Goal: Information Seeking & Learning: Learn about a topic

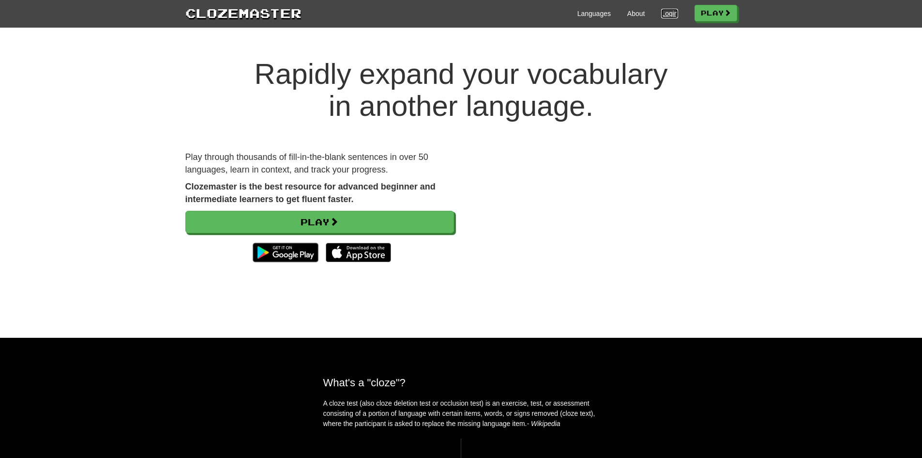
click at [663, 14] on link "Login" at bounding box center [669, 14] width 16 height 10
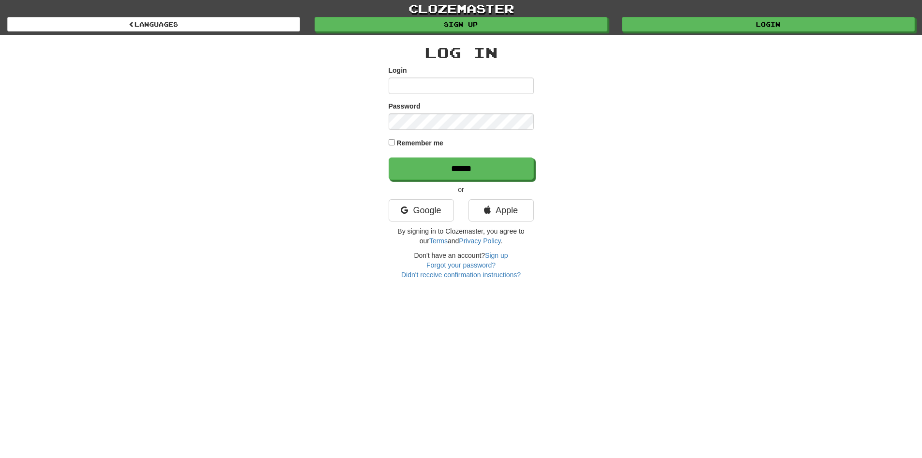
click at [496, 85] on input "Login" at bounding box center [461, 85] width 145 height 16
type input "*******"
click at [389, 157] on input "******" at bounding box center [461, 168] width 145 height 22
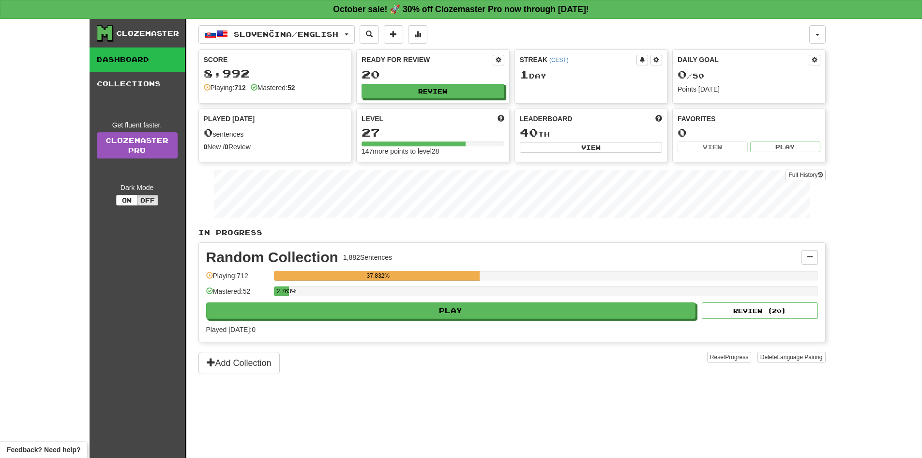
click at [427, 319] on div "Random Collection 1,882 Sentences Manage Sentences Unpin from Dashboard Playing…" at bounding box center [512, 292] width 627 height 99
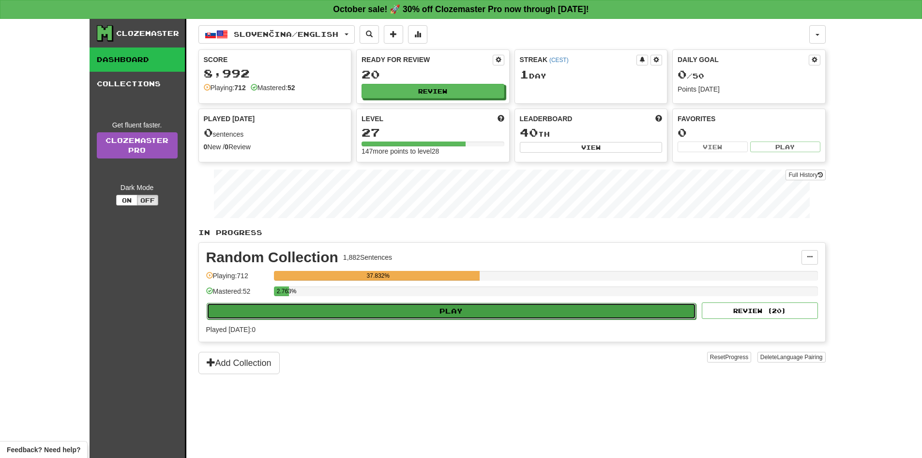
click at [427, 316] on button "Play" at bounding box center [452, 311] width 490 height 16
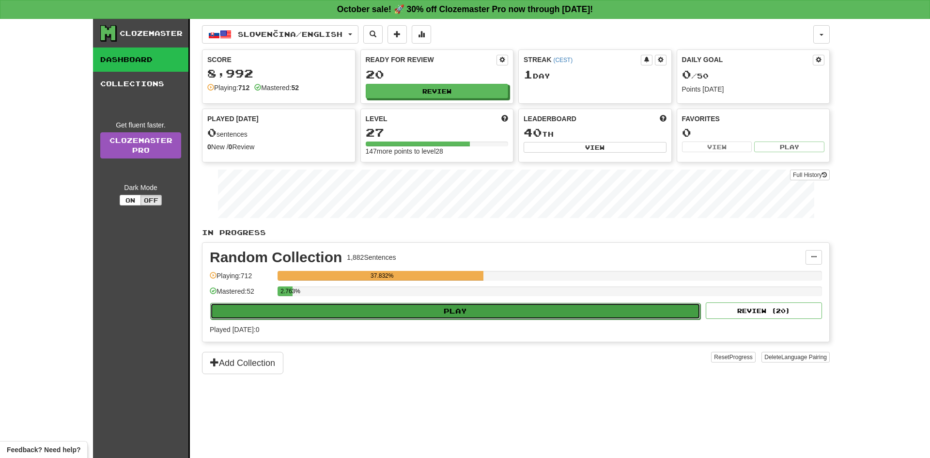
select select "**"
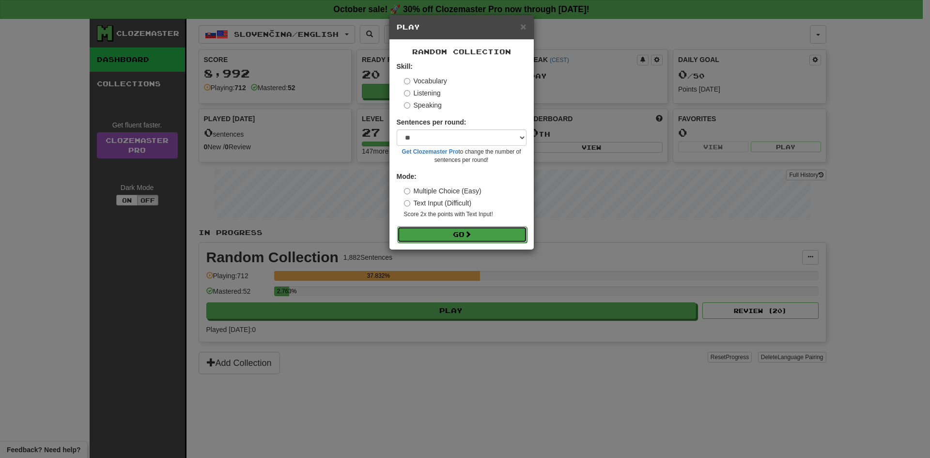
click at [488, 240] on button "Go" at bounding box center [462, 234] width 130 height 16
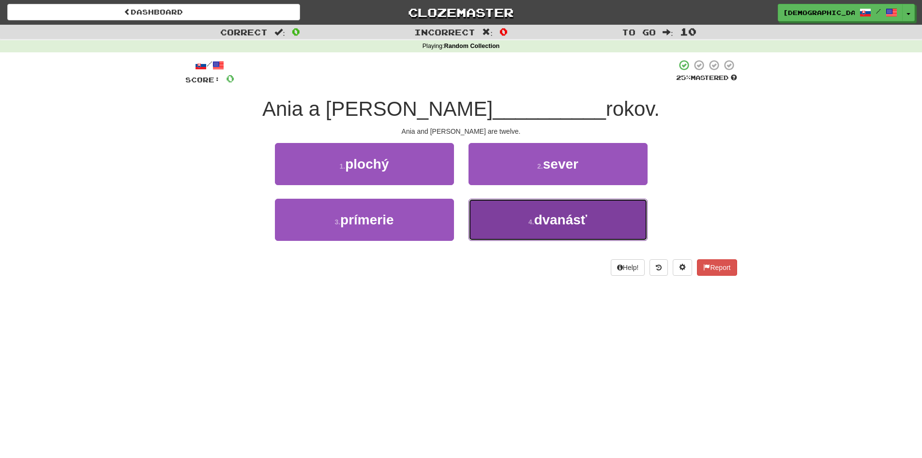
click at [541, 221] on span "dvanásť" at bounding box center [560, 219] width 53 height 15
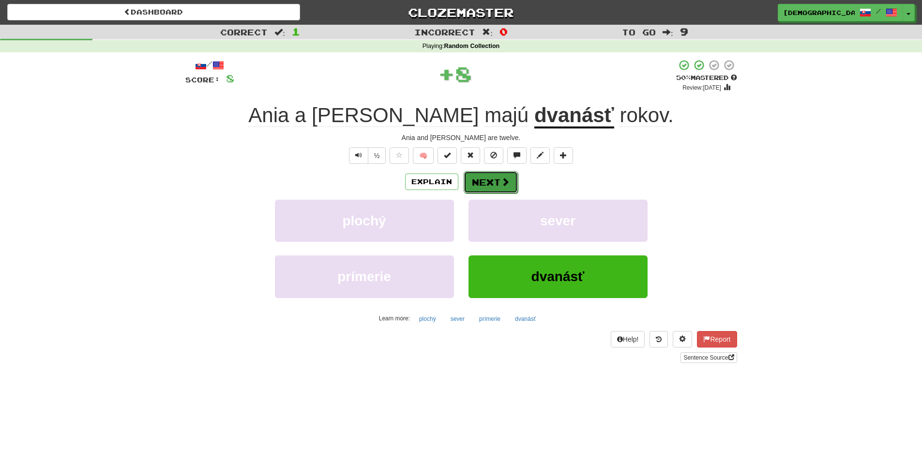
click at [495, 190] on button "Next" at bounding box center [491, 182] width 54 height 22
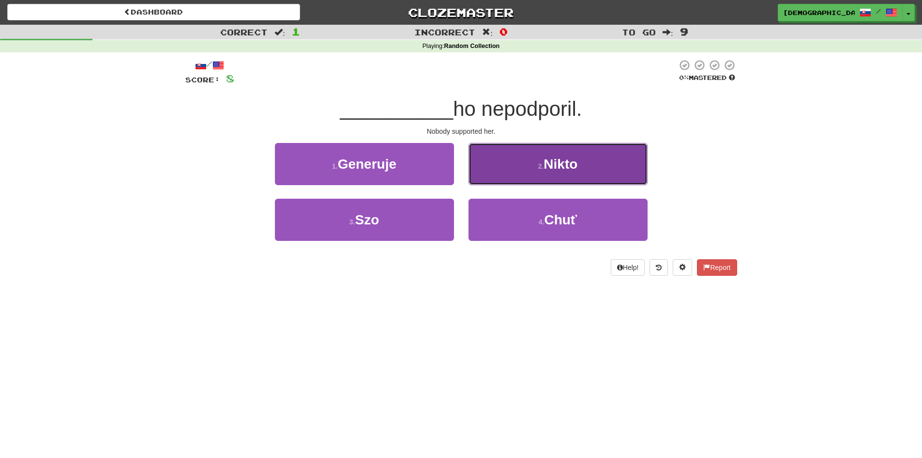
click at [512, 178] on button "2 . Nikto" at bounding box center [558, 164] width 179 height 42
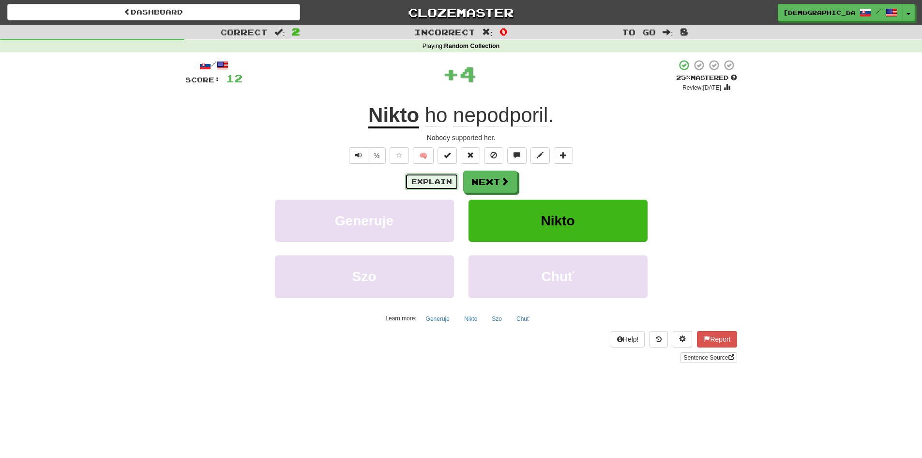
click at [419, 181] on button "Explain" at bounding box center [431, 181] width 53 height 16
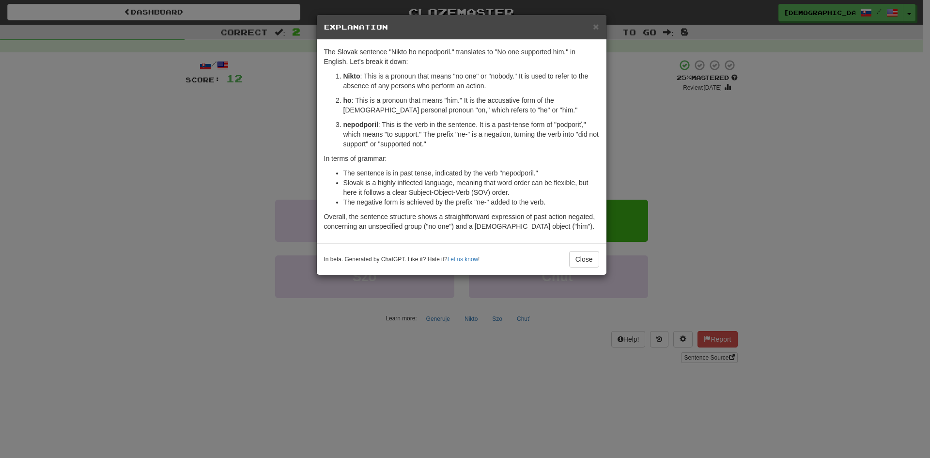
click at [600, 25] on div "× Explanation" at bounding box center [462, 27] width 290 height 25
click at [597, 27] on span "×" at bounding box center [596, 26] width 6 height 11
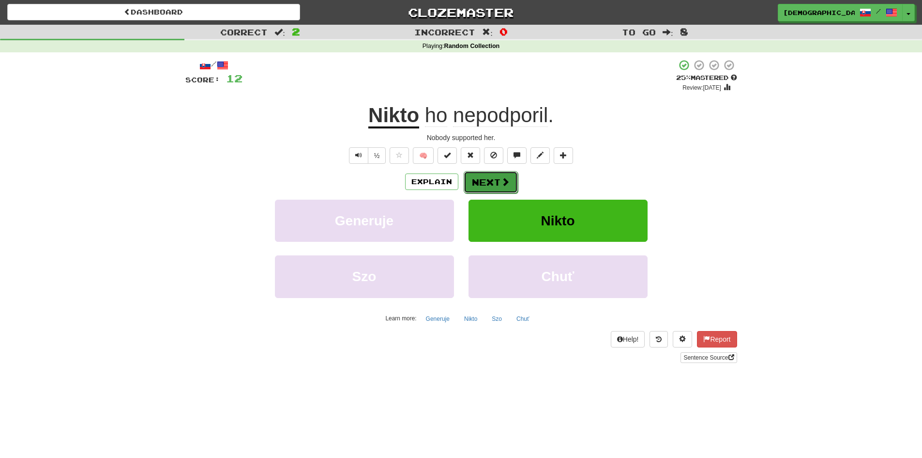
click at [506, 179] on span at bounding box center [505, 181] width 9 height 9
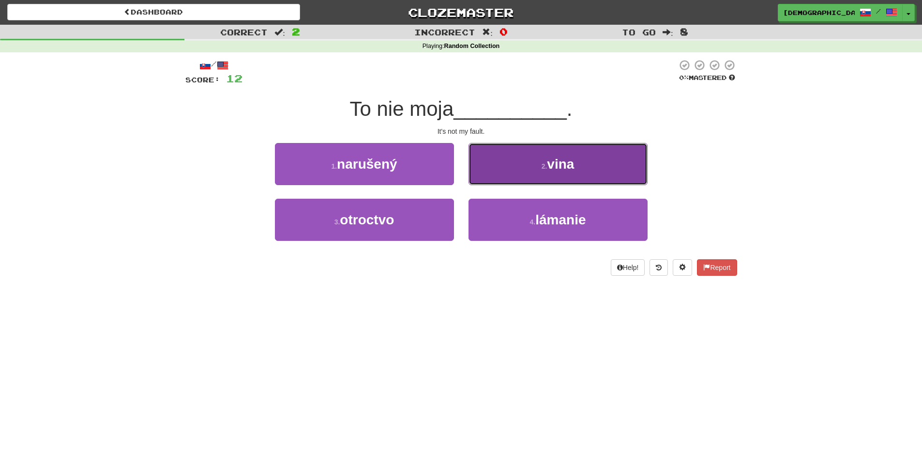
click at [521, 177] on button "2 . vina" at bounding box center [558, 164] width 179 height 42
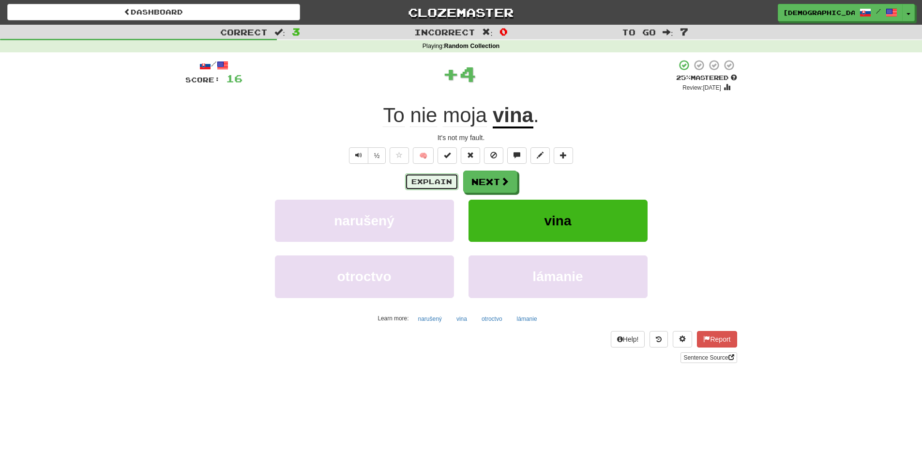
click at [422, 178] on button "Explain" at bounding box center [431, 181] width 53 height 16
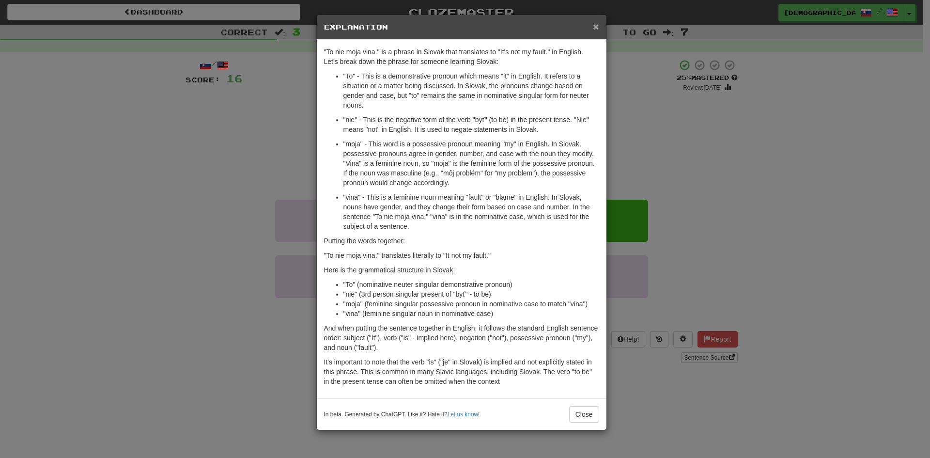
click at [594, 28] on span "×" at bounding box center [596, 26] width 6 height 11
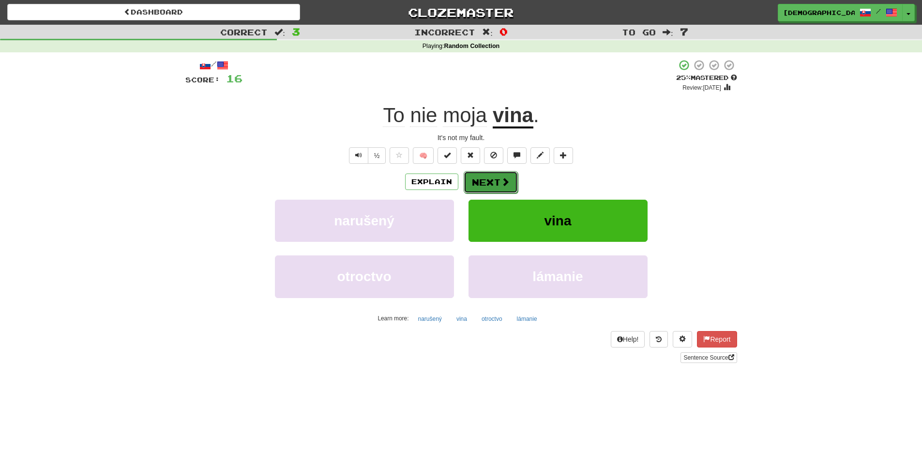
click at [481, 176] on button "Next" at bounding box center [491, 182] width 54 height 22
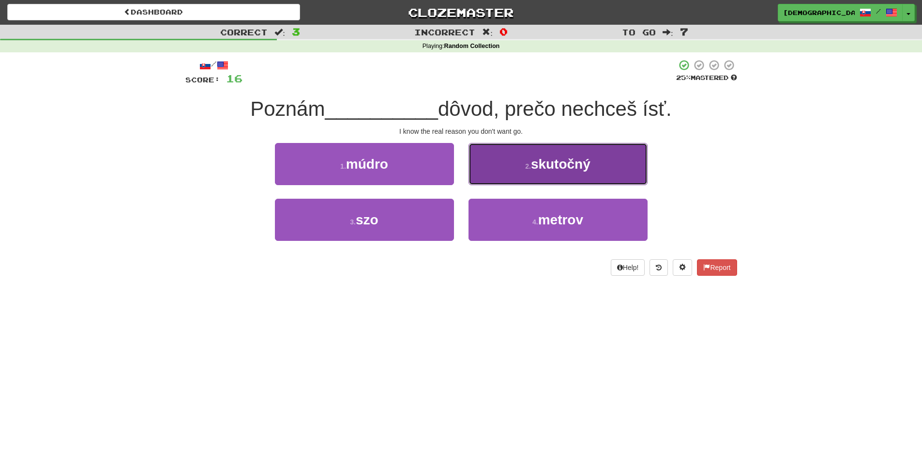
click at [588, 168] on span "skutočný" at bounding box center [561, 163] width 60 height 15
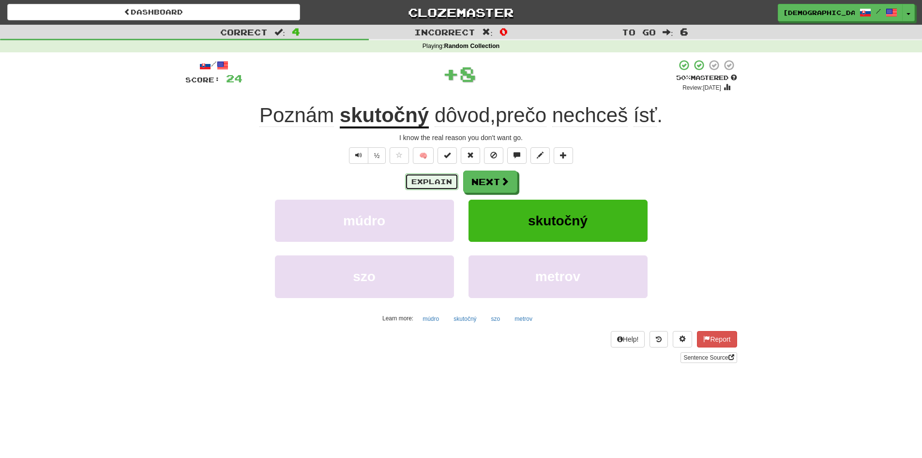
click at [431, 183] on button "Explain" at bounding box center [431, 181] width 53 height 16
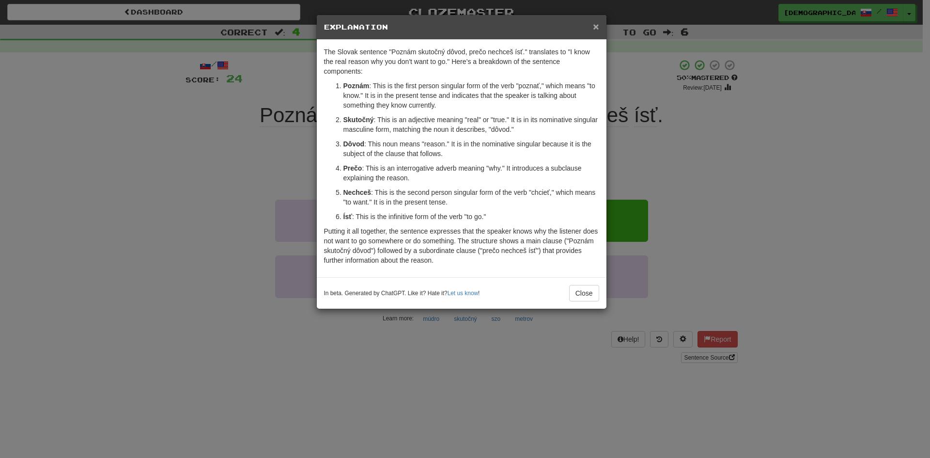
click at [597, 26] on span "×" at bounding box center [596, 26] width 6 height 11
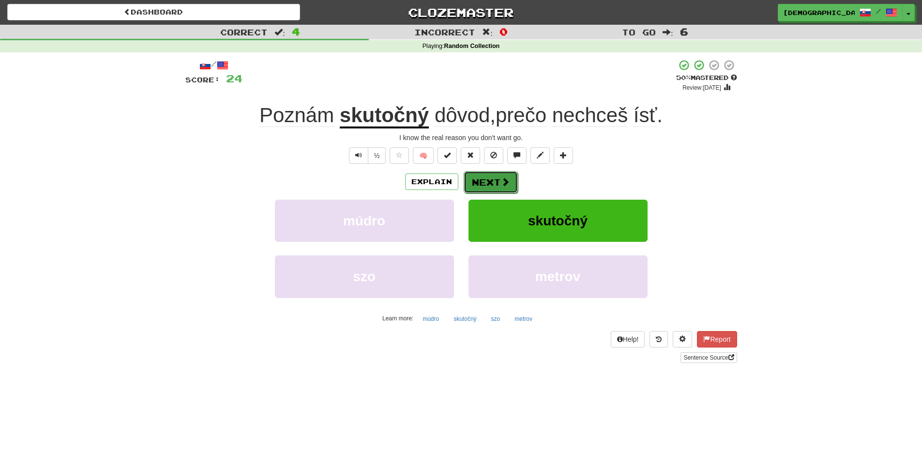
click at [495, 181] on button "Next" at bounding box center [491, 182] width 54 height 22
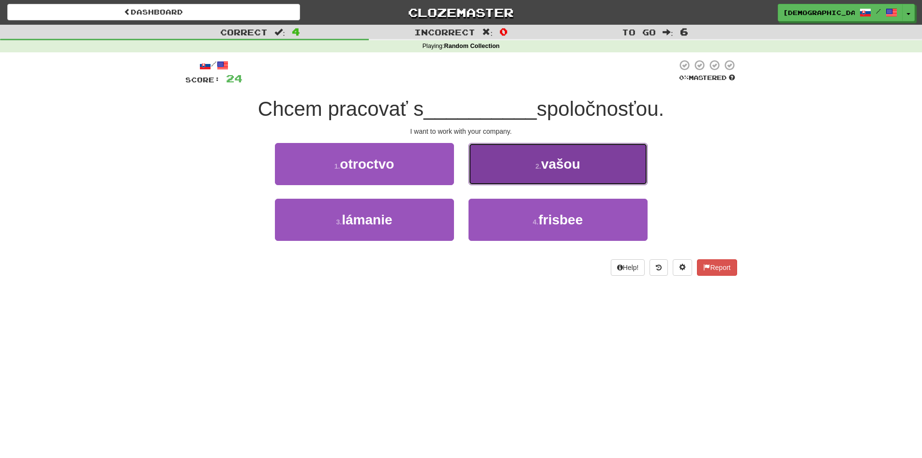
click at [507, 154] on button "2 . vašou" at bounding box center [558, 164] width 179 height 42
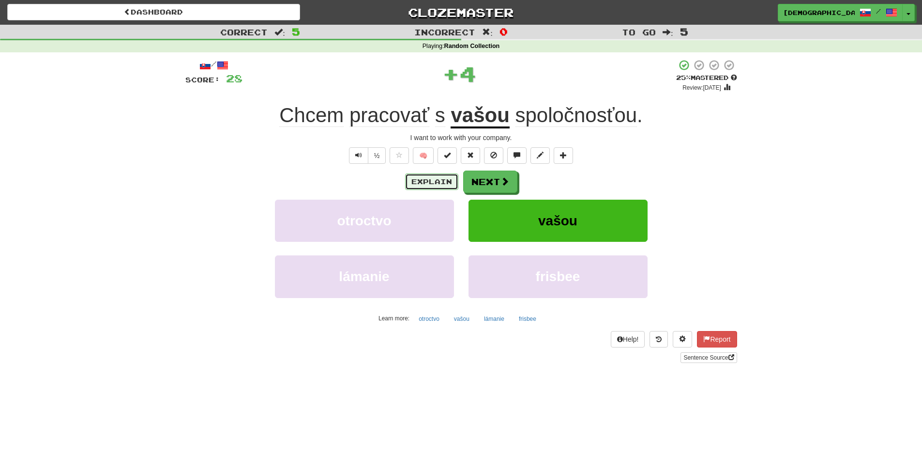
click at [418, 184] on button "Explain" at bounding box center [431, 181] width 53 height 16
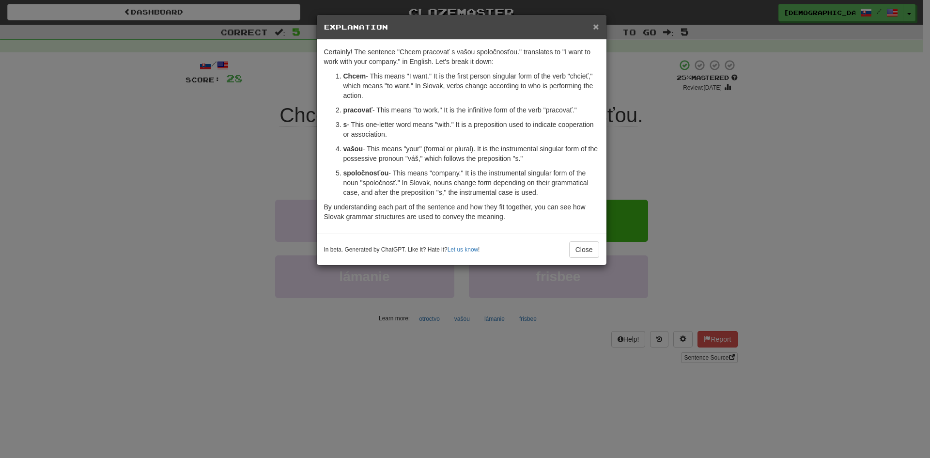
click at [593, 26] on span "×" at bounding box center [596, 26] width 6 height 11
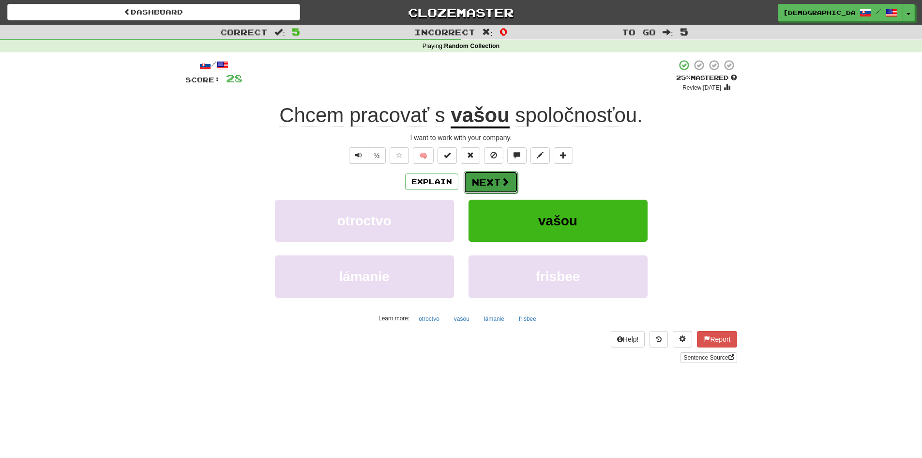
click at [494, 182] on button "Next" at bounding box center [491, 182] width 54 height 22
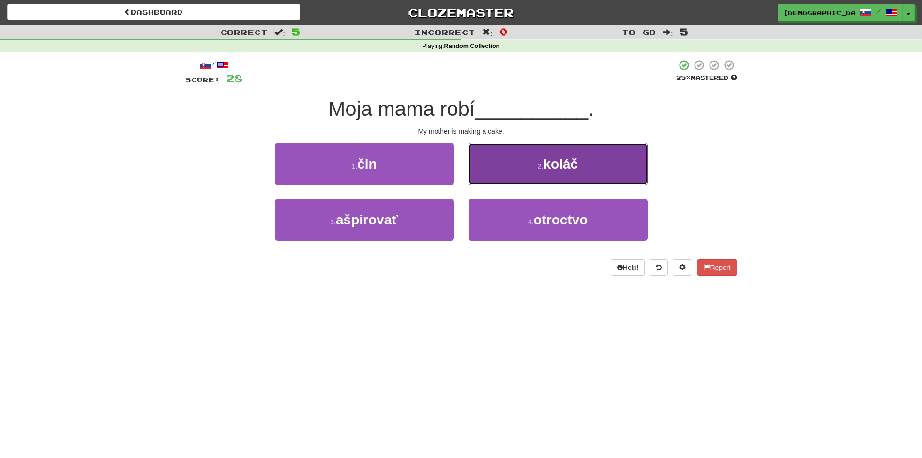
click at [509, 171] on button "2 . koláč" at bounding box center [558, 164] width 179 height 42
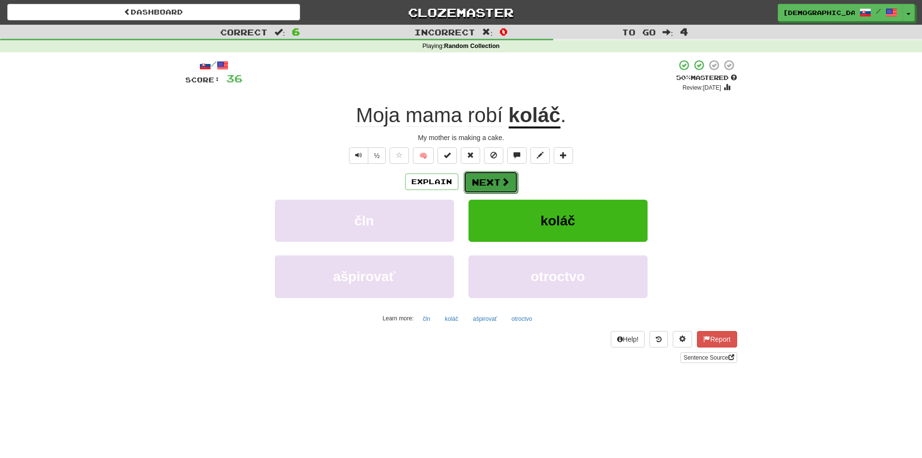
click at [494, 184] on button "Next" at bounding box center [491, 182] width 54 height 22
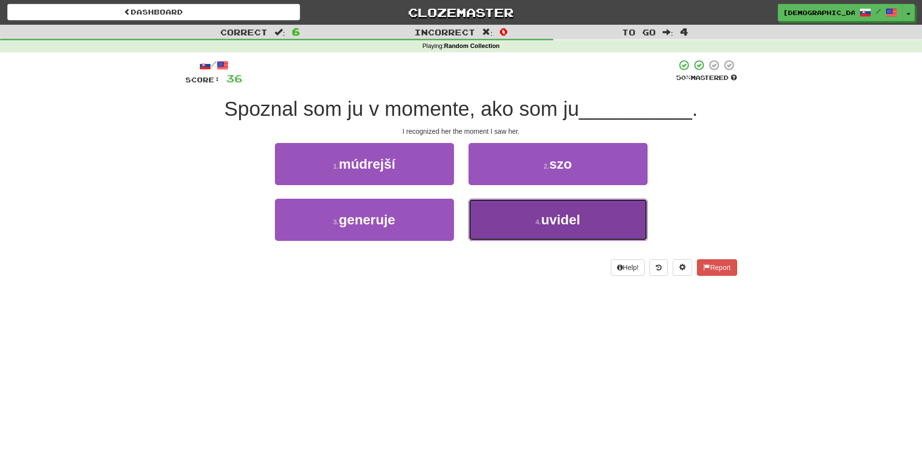
click at [539, 218] on small "4 ." at bounding box center [539, 222] width 6 height 8
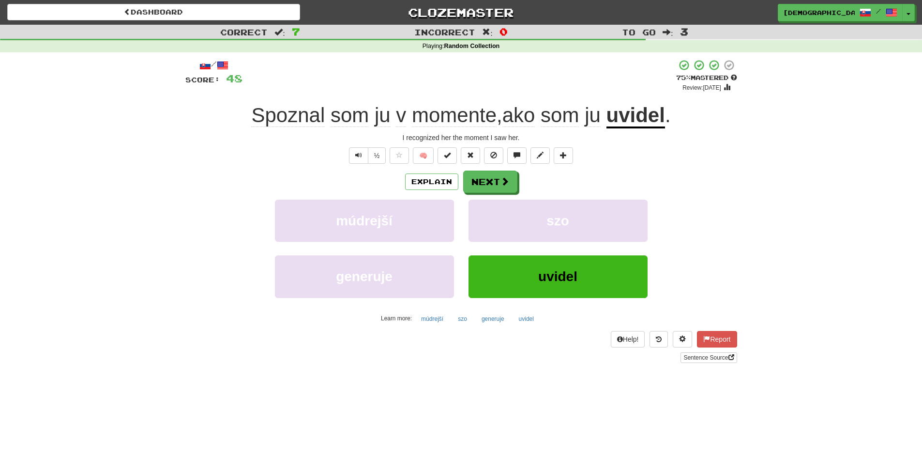
click at [679, 426] on div "Dashboard Clozemaster godlite / Toggle Dropdown Dashboard Leaderboard Activity …" at bounding box center [461, 229] width 922 height 458
click at [481, 178] on button "Next" at bounding box center [491, 182] width 54 height 22
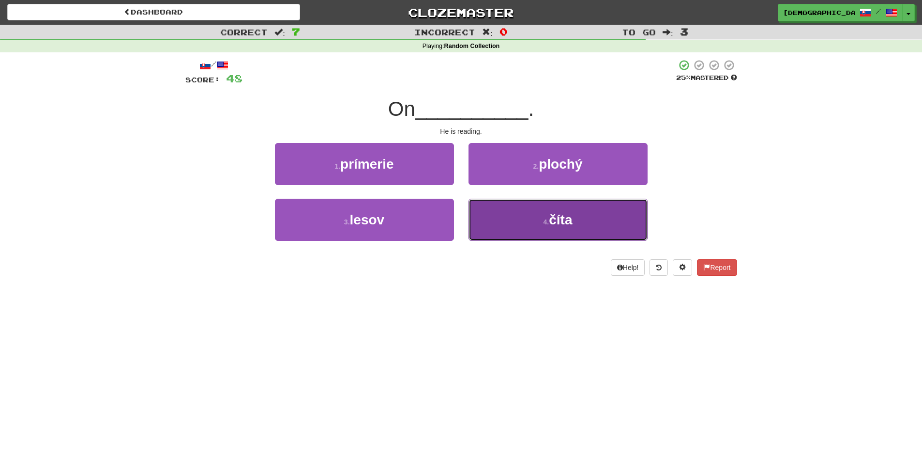
click at [581, 221] on button "4 . číta" at bounding box center [558, 220] width 179 height 42
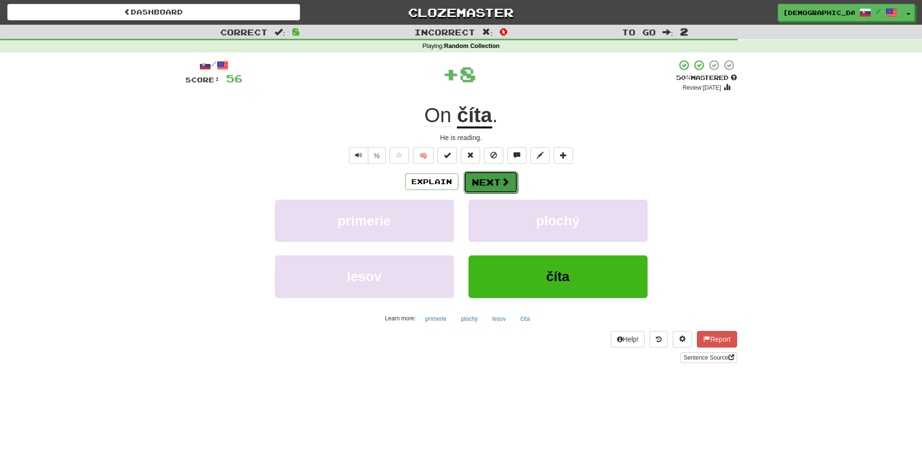
click at [482, 187] on button "Next" at bounding box center [491, 182] width 54 height 22
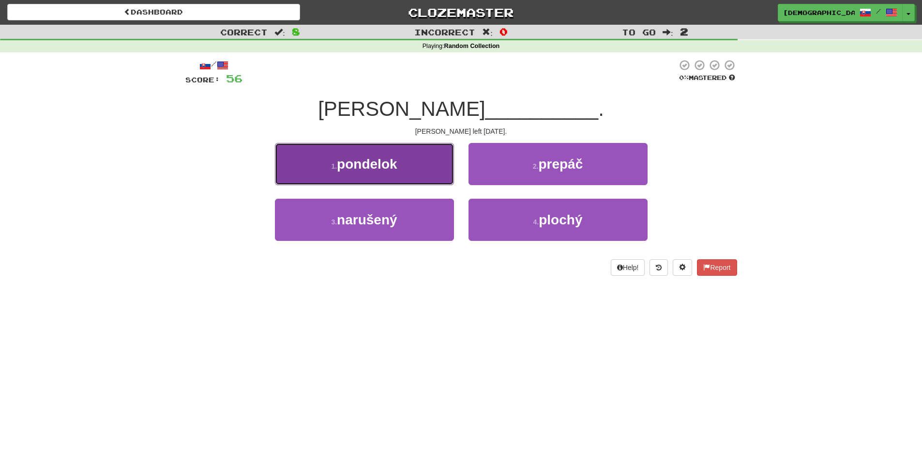
click at [411, 172] on button "1 . pondelok" at bounding box center [364, 164] width 179 height 42
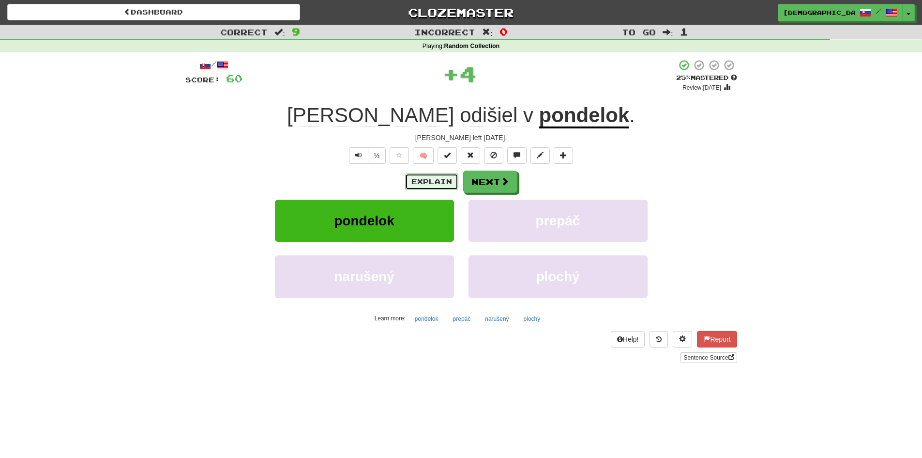
click at [438, 186] on button "Explain" at bounding box center [431, 181] width 53 height 16
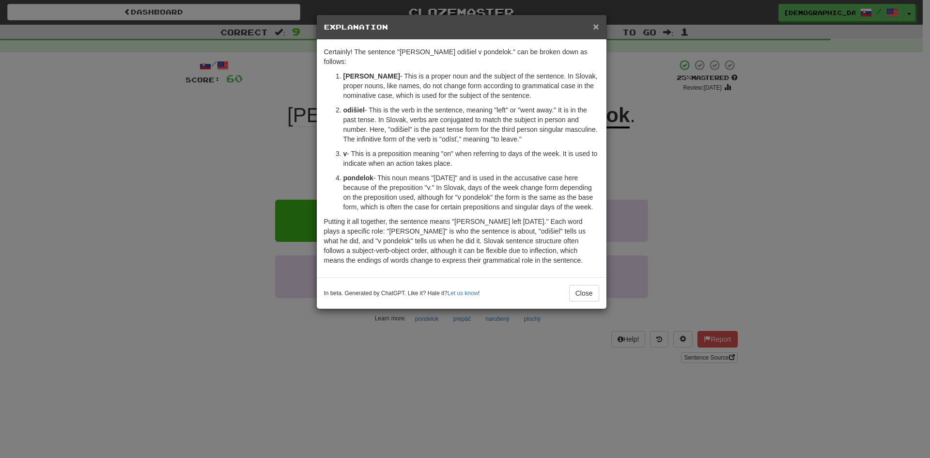
click at [593, 21] on span "×" at bounding box center [596, 26] width 6 height 11
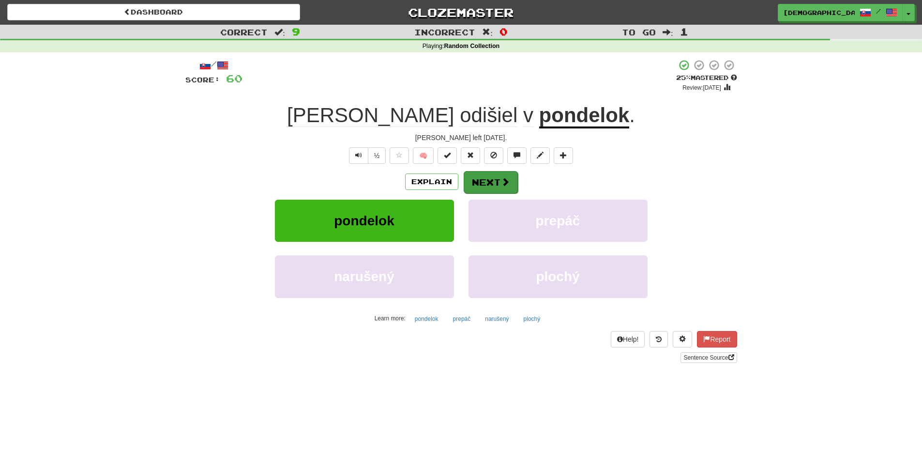
drag, startPoint x: 522, startPoint y: 187, endPoint x: 516, endPoint y: 184, distance: 7.1
click at [517, 184] on div "Explain Next" at bounding box center [461, 181] width 552 height 22
click at [516, 184] on button "Next" at bounding box center [491, 182] width 54 height 22
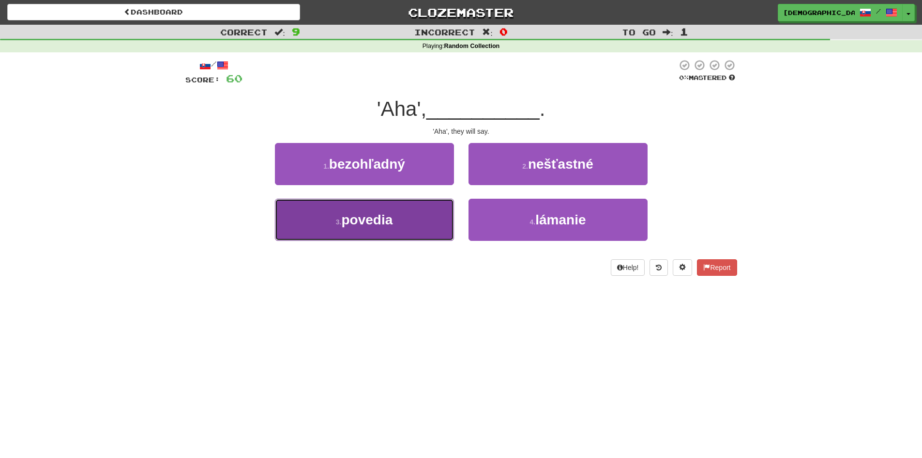
click at [410, 224] on button "3 . povedia" at bounding box center [364, 220] width 179 height 42
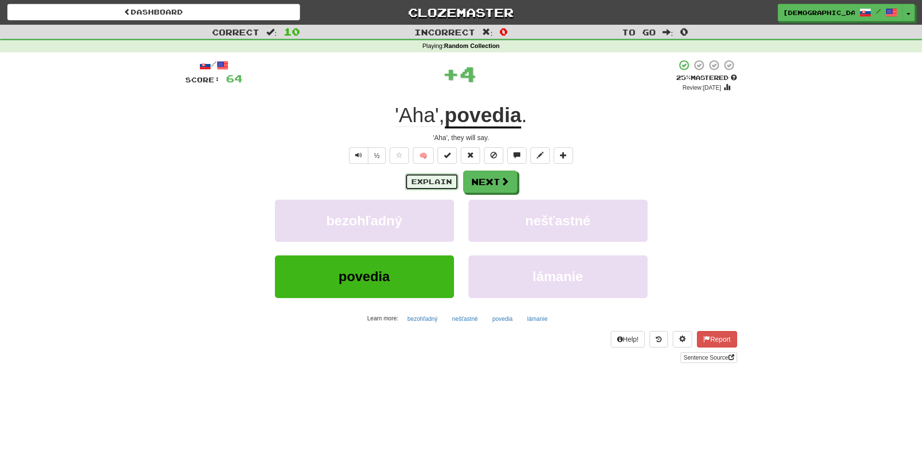
click at [429, 181] on button "Explain" at bounding box center [431, 181] width 53 height 16
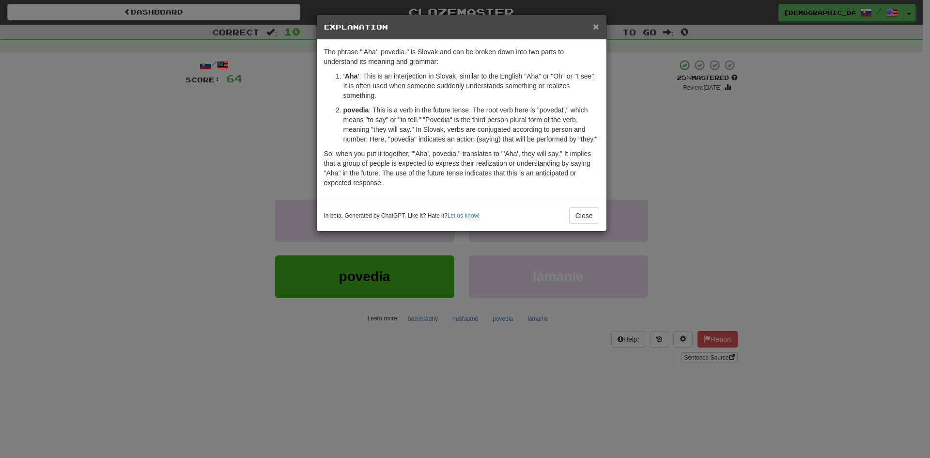
click at [598, 23] on span "×" at bounding box center [596, 26] width 6 height 11
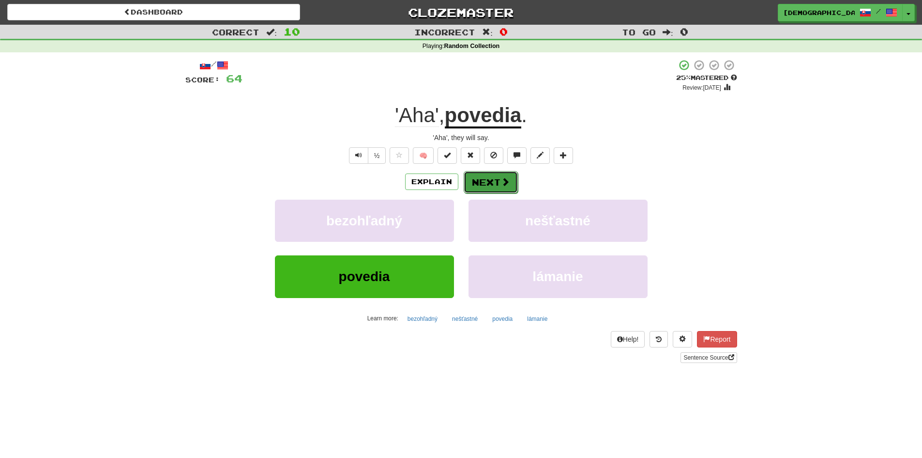
click at [505, 183] on span at bounding box center [505, 181] width 9 height 9
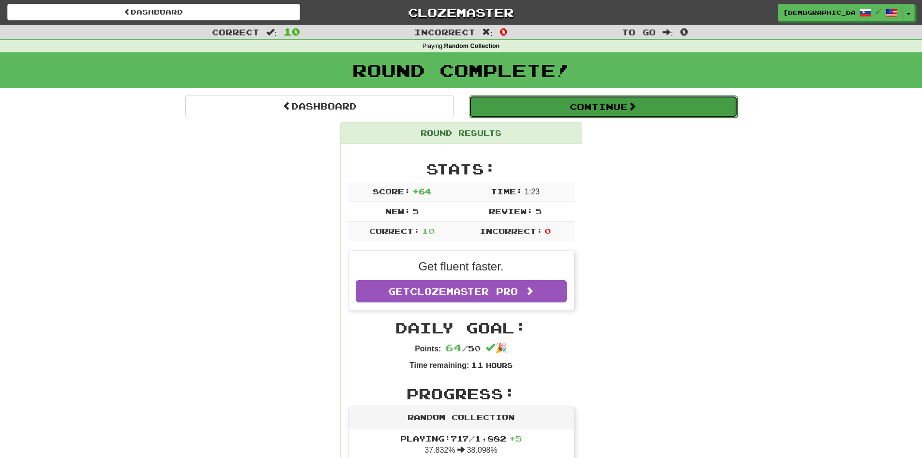
click at [566, 101] on button "Continue" at bounding box center [603, 106] width 269 height 22
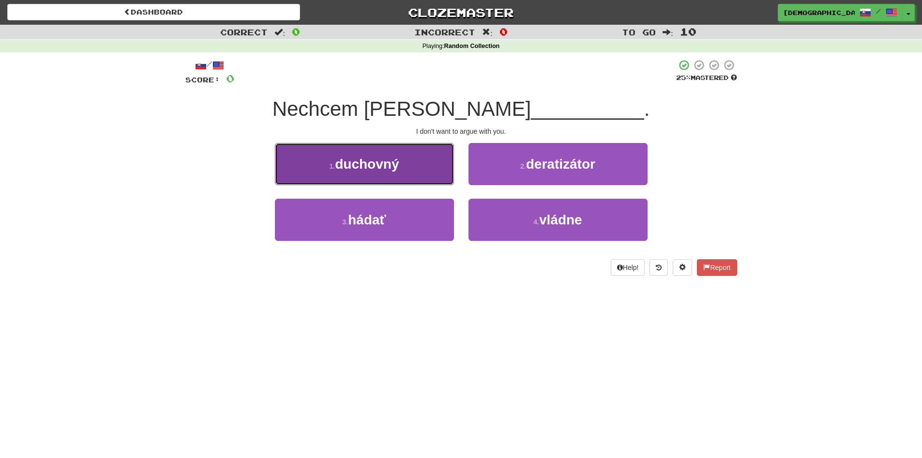
click at [335, 175] on button "1 . duchovný" at bounding box center [364, 164] width 179 height 42
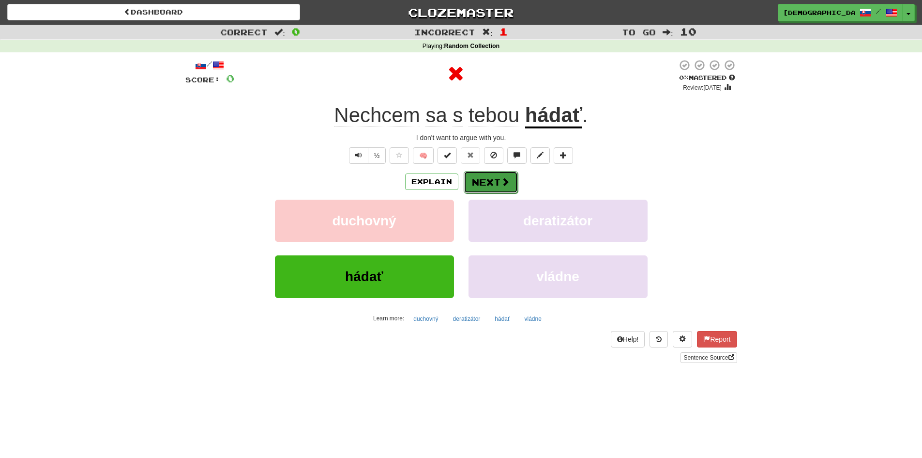
click at [503, 181] on span at bounding box center [505, 181] width 9 height 9
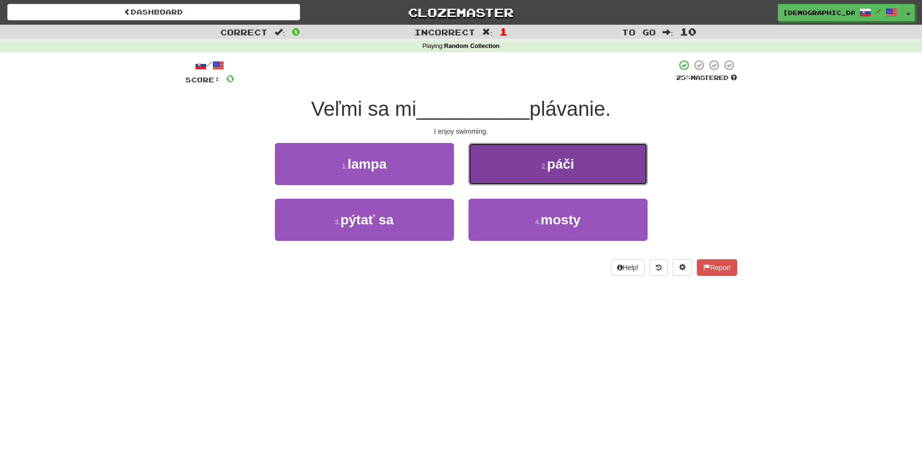
click at [537, 169] on button "2 . páči" at bounding box center [558, 164] width 179 height 42
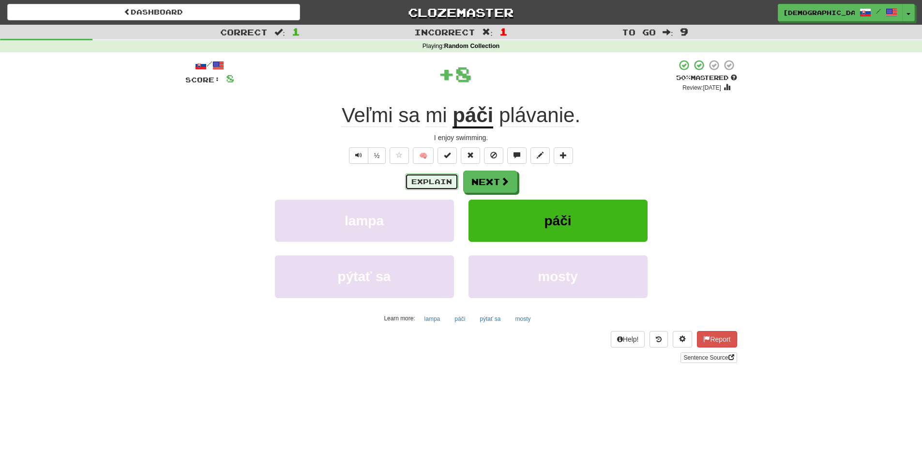
click at [421, 180] on button "Explain" at bounding box center [431, 181] width 53 height 16
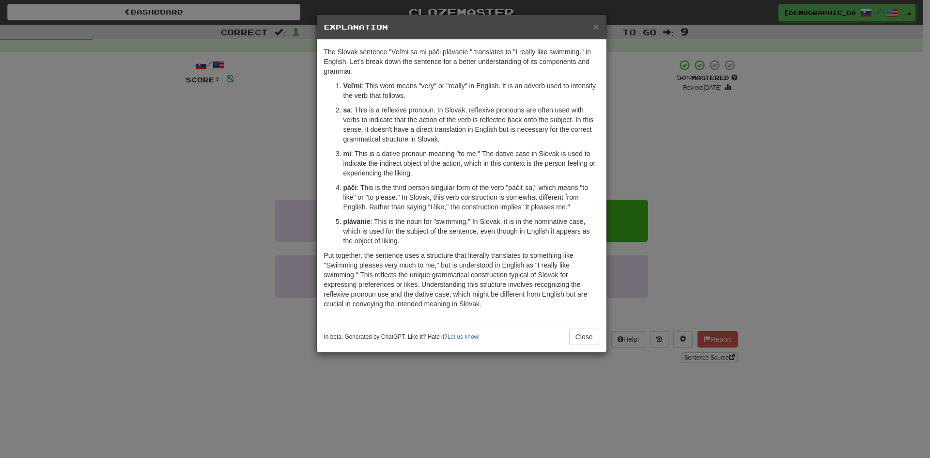
click at [592, 32] on div "× Explanation" at bounding box center [462, 27] width 290 height 25
click at [593, 28] on span "×" at bounding box center [596, 26] width 6 height 11
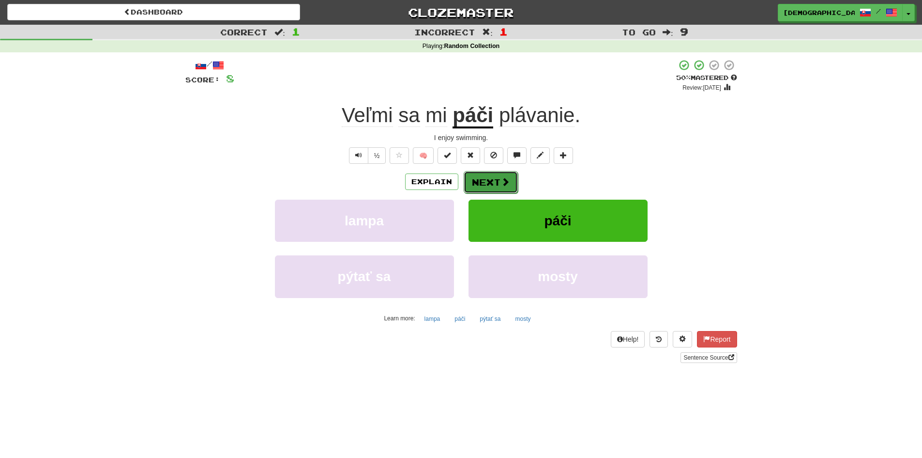
click at [492, 184] on button "Next" at bounding box center [491, 182] width 54 height 22
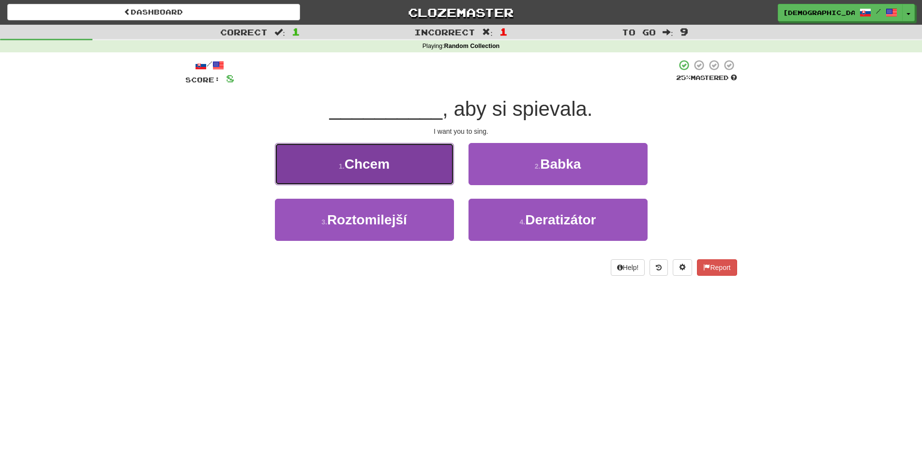
click at [442, 168] on button "1 . Chcem" at bounding box center [364, 164] width 179 height 42
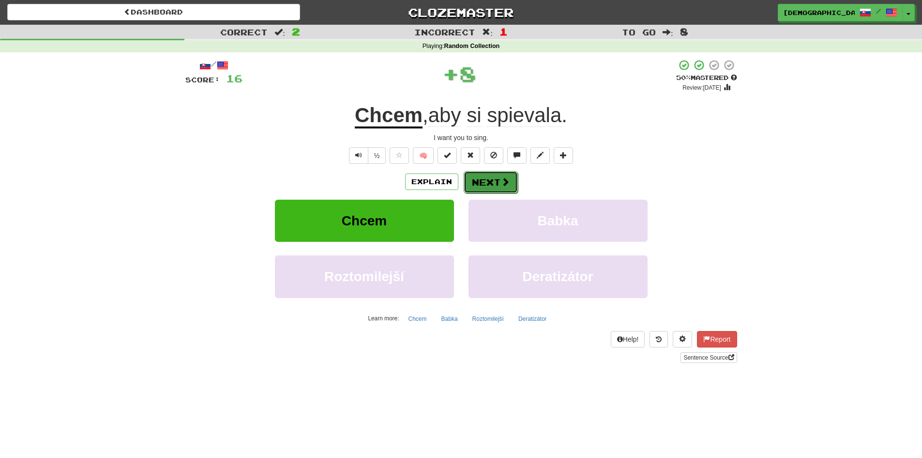
click at [492, 176] on button "Next" at bounding box center [491, 182] width 54 height 22
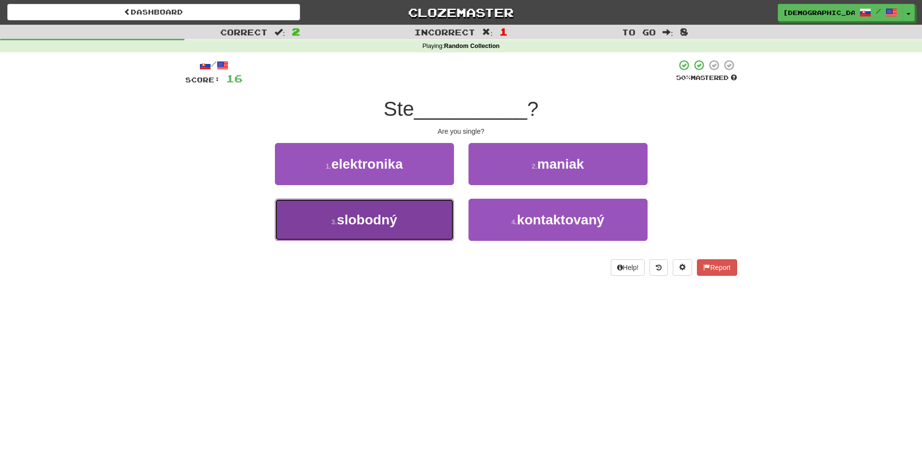
click at [403, 212] on button "3 . slobodný" at bounding box center [364, 220] width 179 height 42
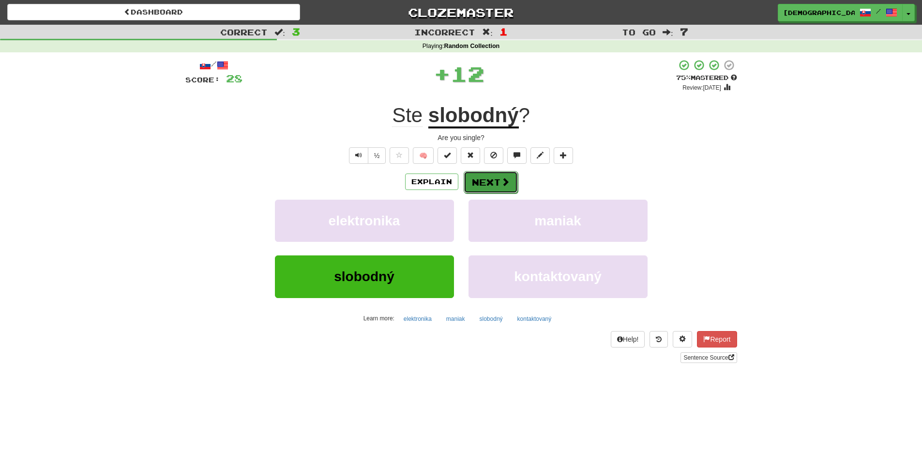
click at [503, 174] on button "Next" at bounding box center [491, 182] width 54 height 22
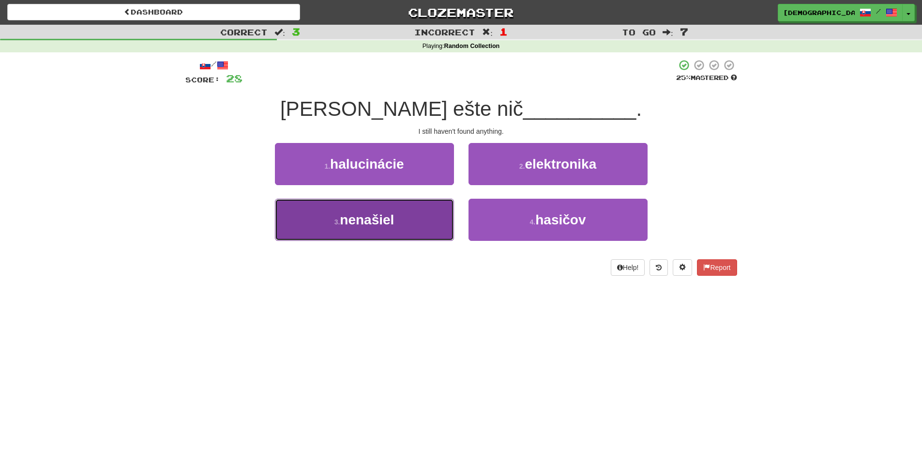
click at [439, 218] on button "3 . nenašiel" at bounding box center [364, 220] width 179 height 42
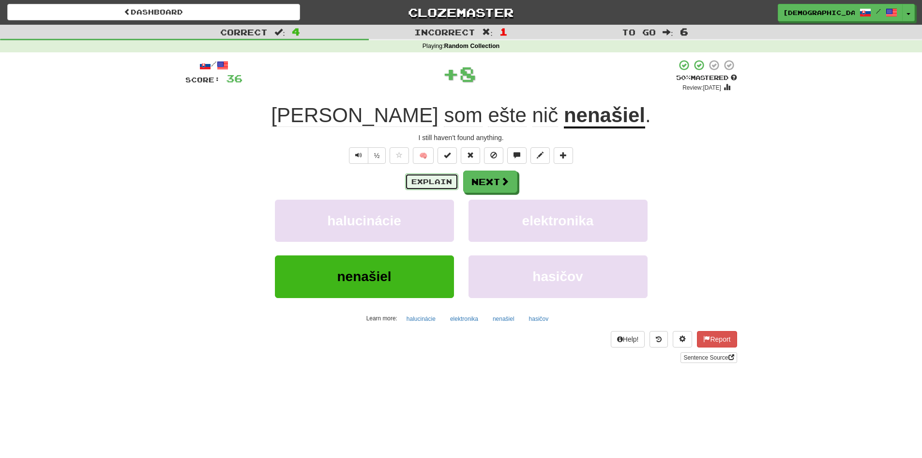
click at [419, 182] on button "Explain" at bounding box center [431, 181] width 53 height 16
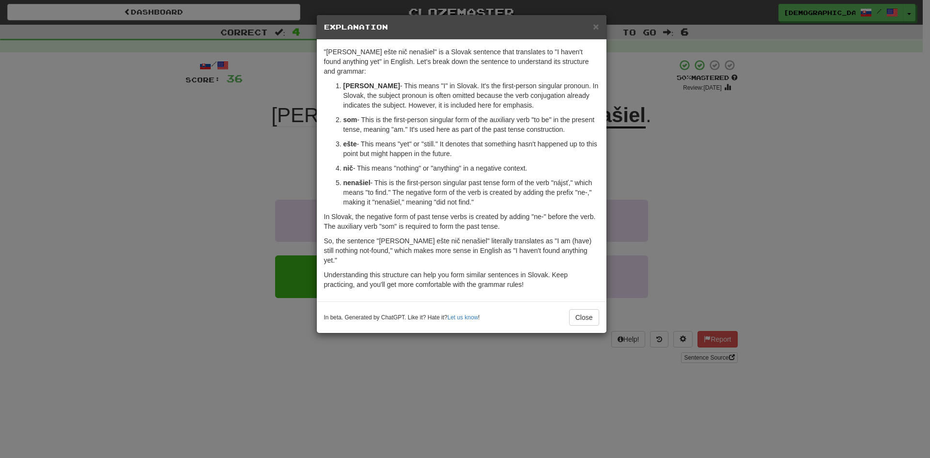
click at [599, 25] on div "× Explanation" at bounding box center [462, 27] width 290 height 25
click at [593, 23] on span "×" at bounding box center [596, 26] width 6 height 11
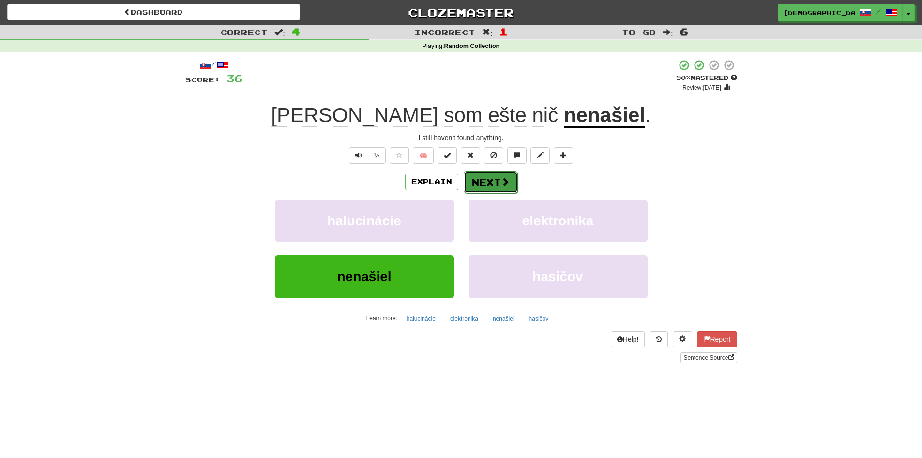
click at [487, 180] on button "Next" at bounding box center [491, 182] width 54 height 22
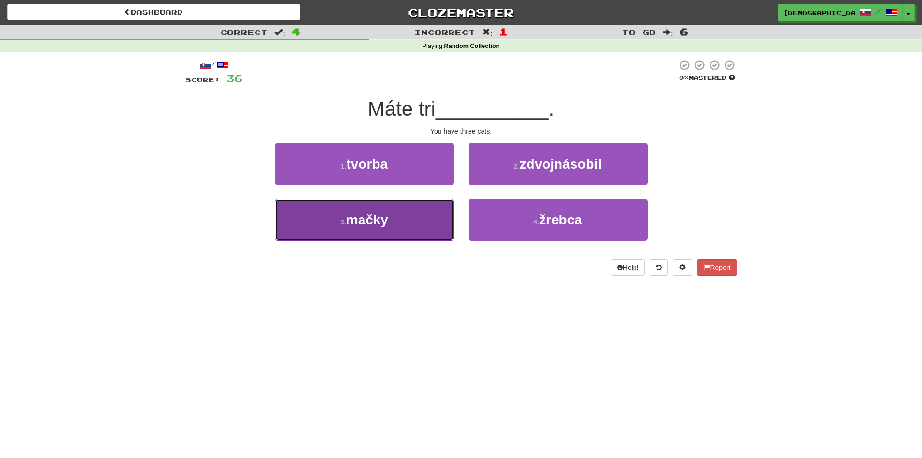
click at [419, 223] on button "3 . mačky" at bounding box center [364, 220] width 179 height 42
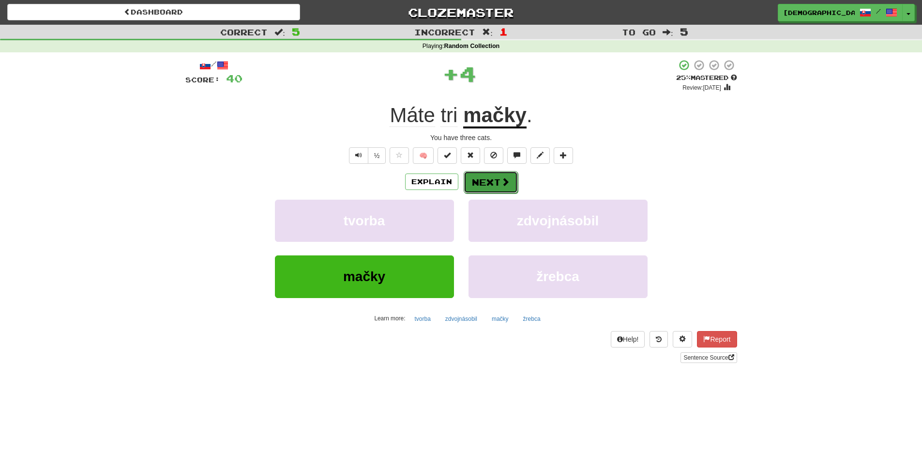
click at [501, 183] on span at bounding box center [505, 181] width 9 height 9
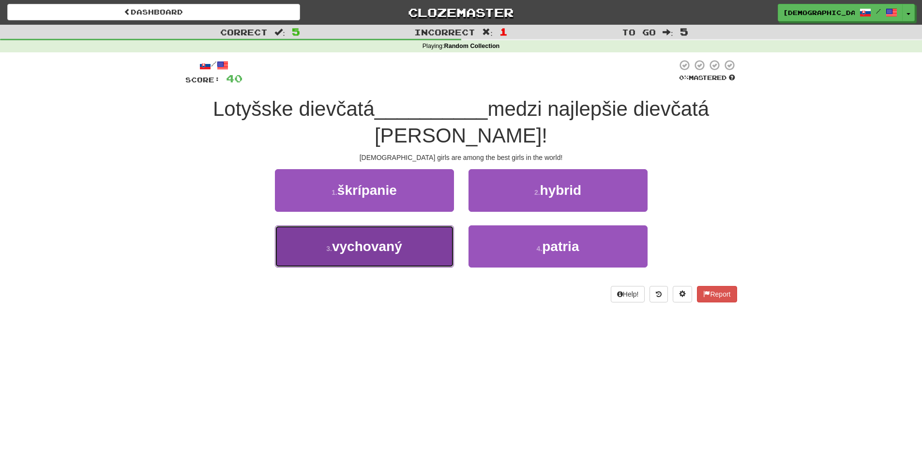
click at [427, 253] on button "3 . vychovaný" at bounding box center [364, 246] width 179 height 42
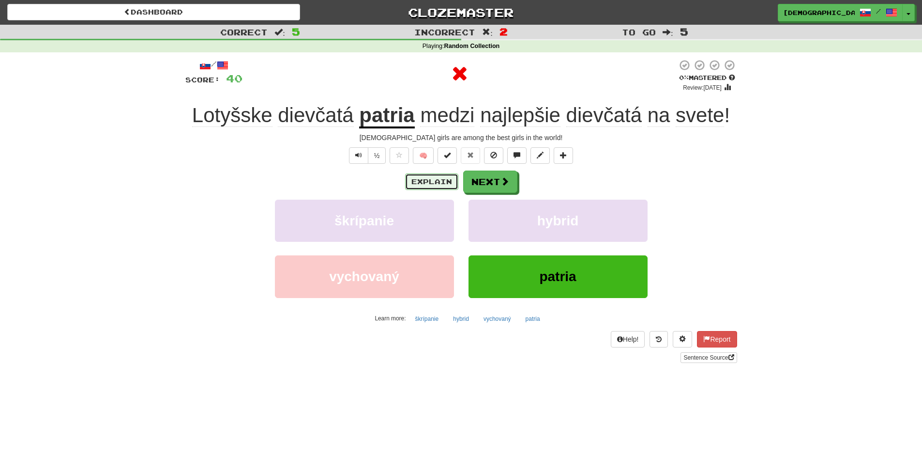
click at [431, 186] on button "Explain" at bounding box center [431, 181] width 53 height 16
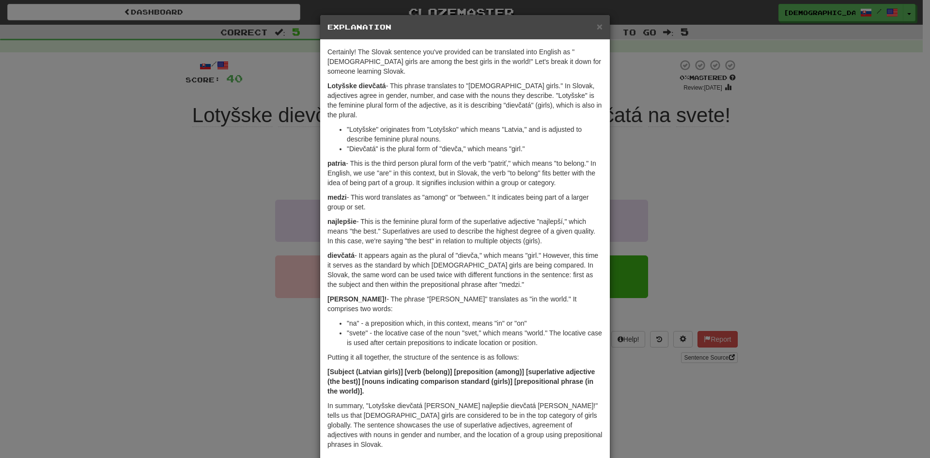
click at [588, 31] on h5 "Explanation" at bounding box center [464, 27] width 275 height 10
click at [586, 32] on div "× Explanation" at bounding box center [465, 27] width 290 height 25
click at [586, 31] on h5 "Explanation" at bounding box center [464, 27] width 275 height 10
drag, startPoint x: 586, startPoint y: 31, endPoint x: 590, endPoint y: 28, distance: 5.5
click at [588, 31] on h5 "Explanation" at bounding box center [464, 27] width 275 height 10
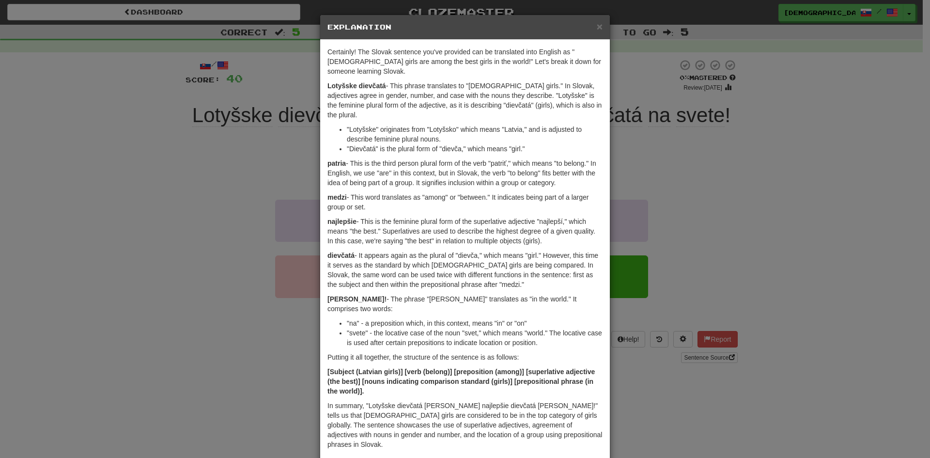
click at [592, 26] on h5 "Explanation" at bounding box center [464, 27] width 275 height 10
click at [597, 26] on span "×" at bounding box center [600, 26] width 6 height 11
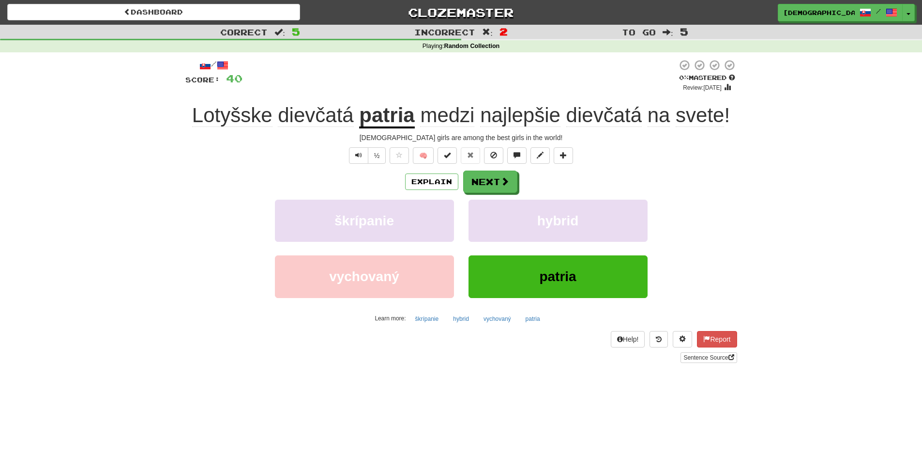
click at [526, 184] on div "Explain Next" at bounding box center [461, 181] width 552 height 22
click at [505, 179] on span at bounding box center [505, 181] width 9 height 9
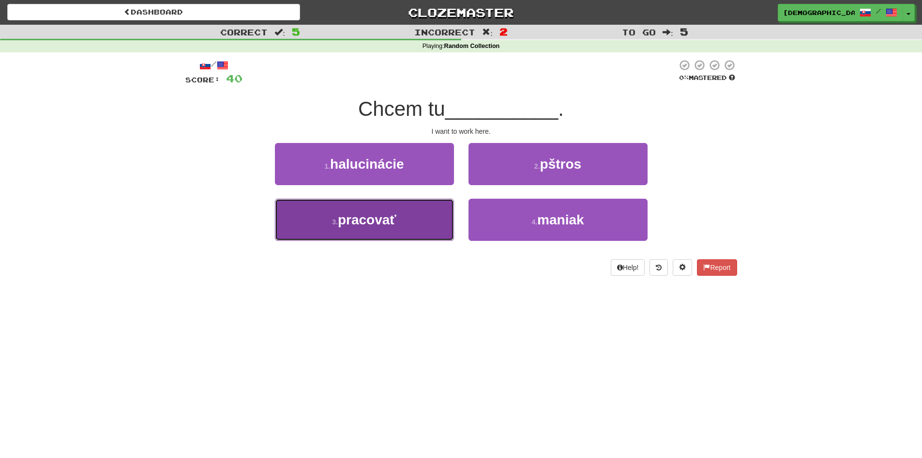
click at [431, 212] on button "3 . pracovať" at bounding box center [364, 220] width 179 height 42
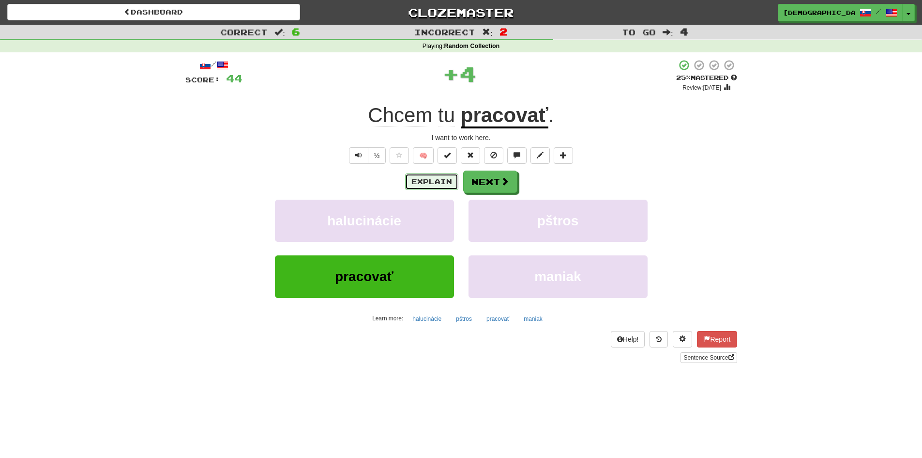
click at [444, 183] on button "Explain" at bounding box center [431, 181] width 53 height 16
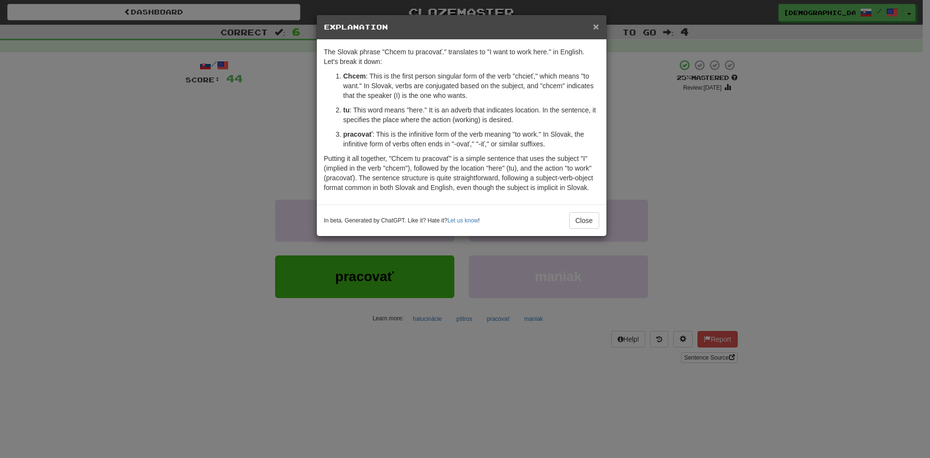
click at [597, 26] on span "×" at bounding box center [596, 26] width 6 height 11
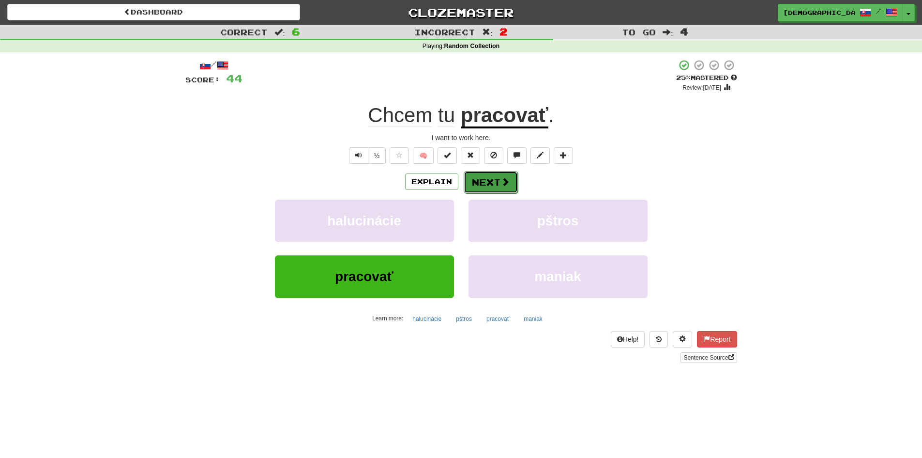
click at [486, 181] on button "Next" at bounding box center [491, 182] width 54 height 22
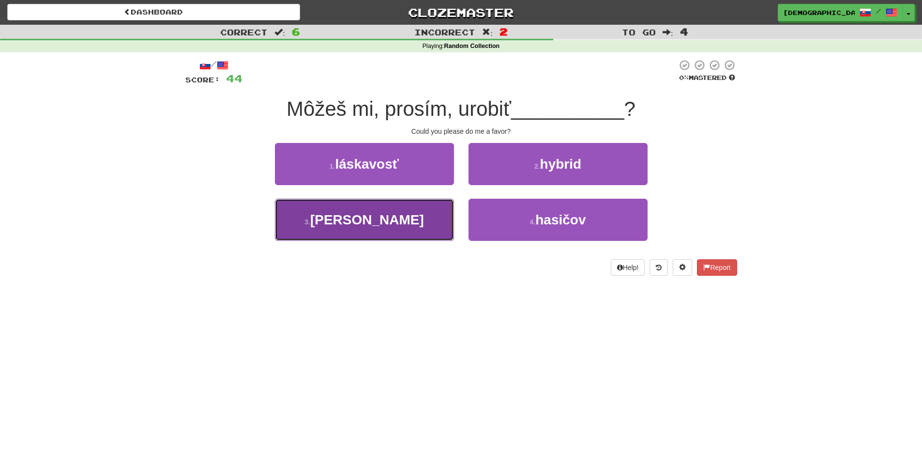
click at [424, 218] on button "3 . hodil" at bounding box center [364, 220] width 179 height 42
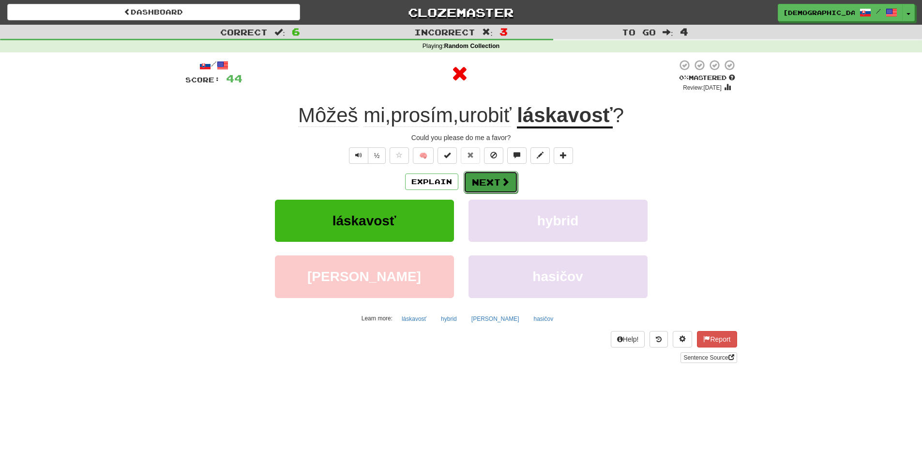
click at [483, 181] on button "Next" at bounding box center [491, 182] width 54 height 22
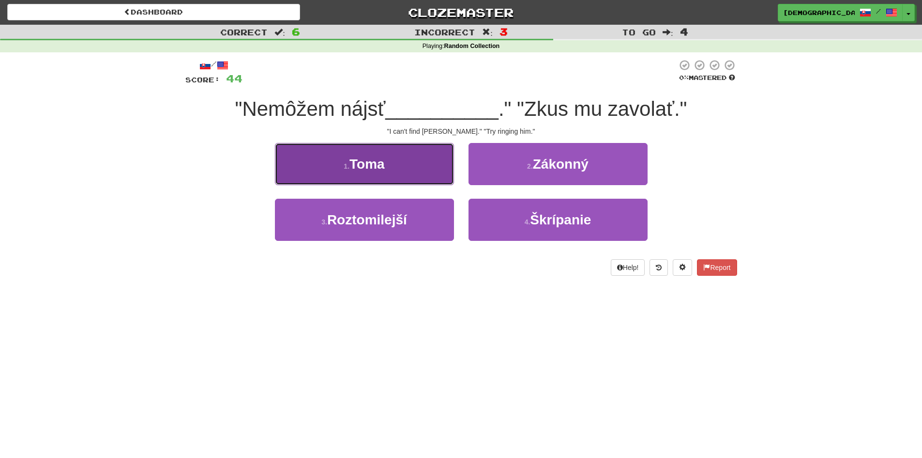
click at [416, 165] on button "1 . Toma" at bounding box center [364, 164] width 179 height 42
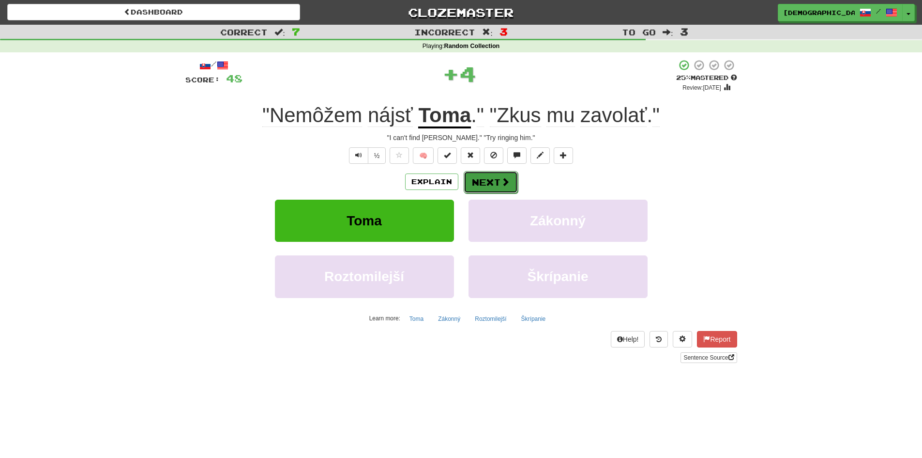
click at [491, 177] on button "Next" at bounding box center [491, 182] width 54 height 22
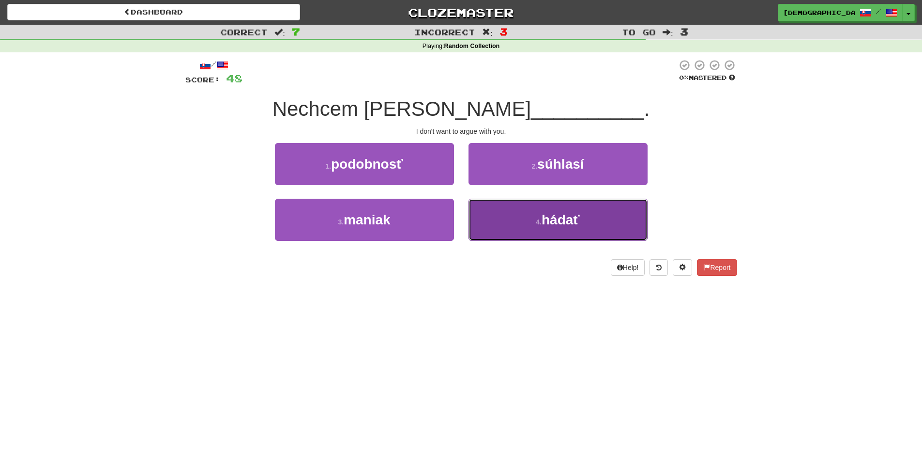
click at [524, 208] on button "4 . hádať" at bounding box center [558, 220] width 179 height 42
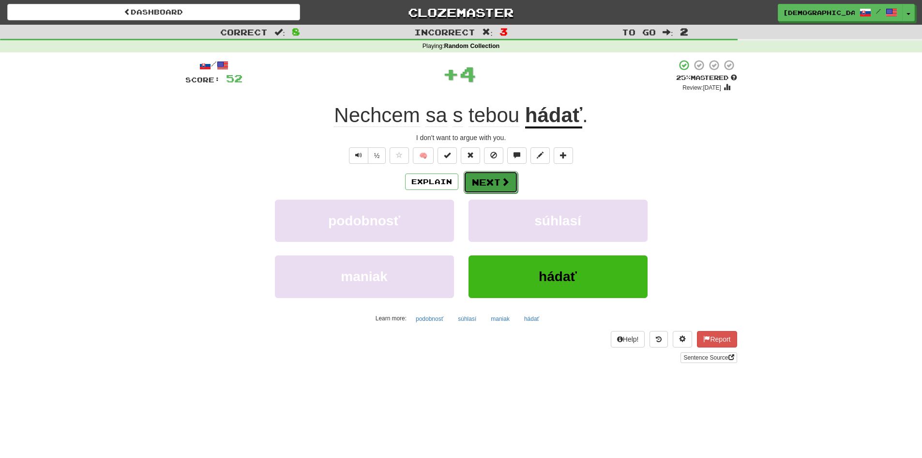
click at [495, 173] on button "Next" at bounding box center [491, 182] width 54 height 22
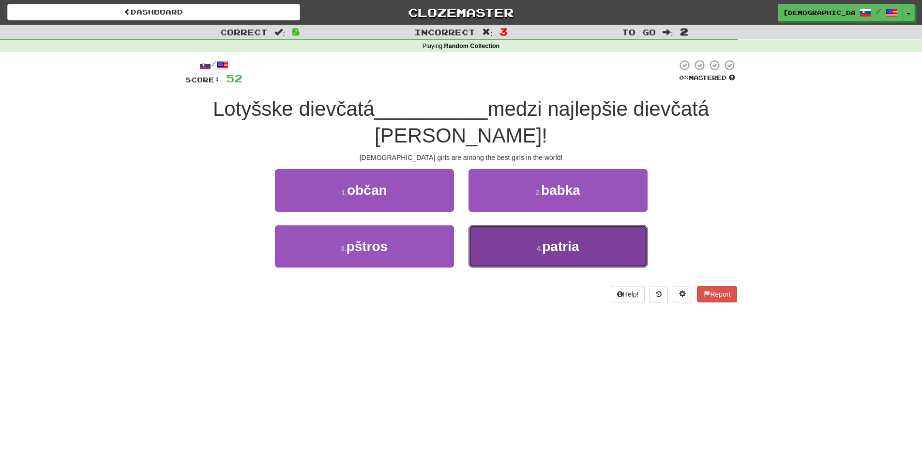
click at [488, 236] on button "4 . patria" at bounding box center [558, 246] width 179 height 42
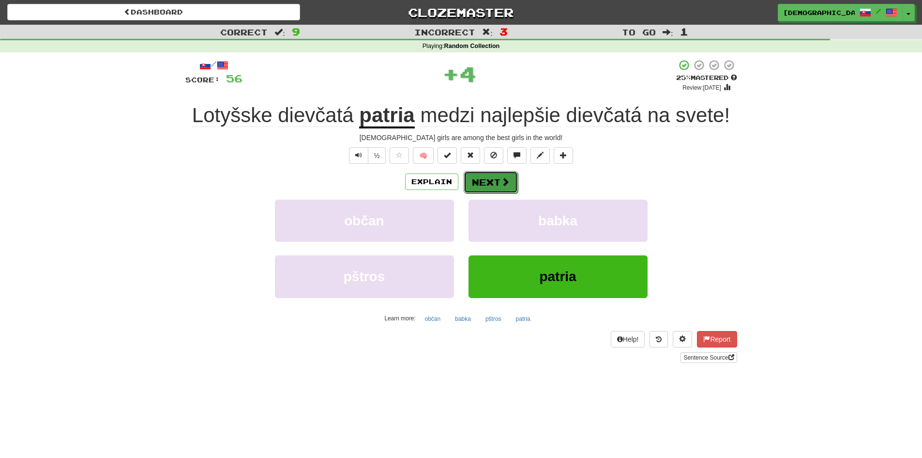
click at [480, 177] on button "Next" at bounding box center [491, 182] width 54 height 22
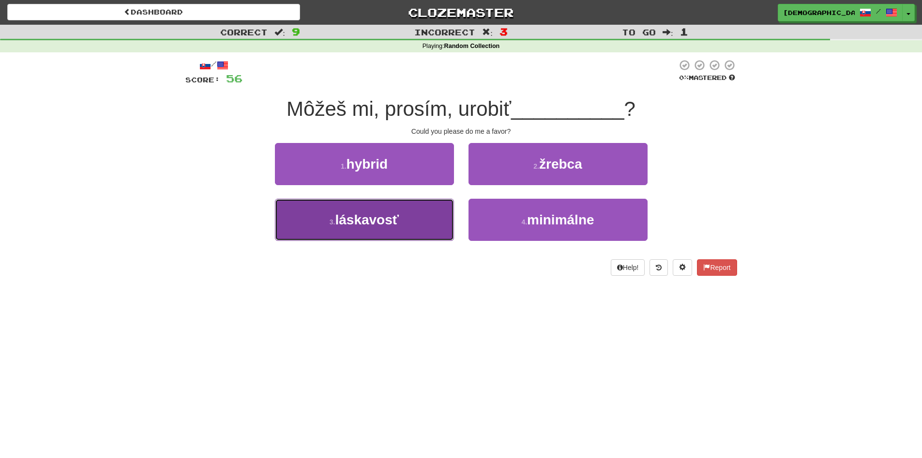
click at [438, 214] on button "3 . láskavosť" at bounding box center [364, 220] width 179 height 42
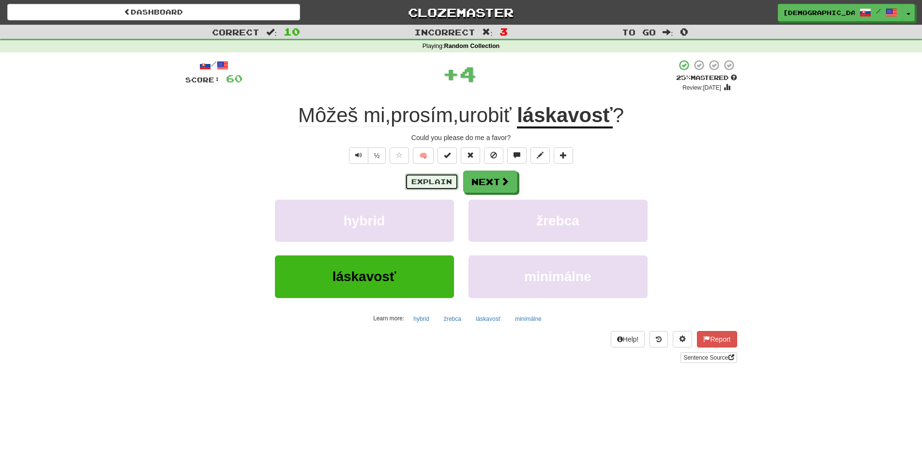
click at [430, 189] on button "Explain" at bounding box center [431, 181] width 53 height 16
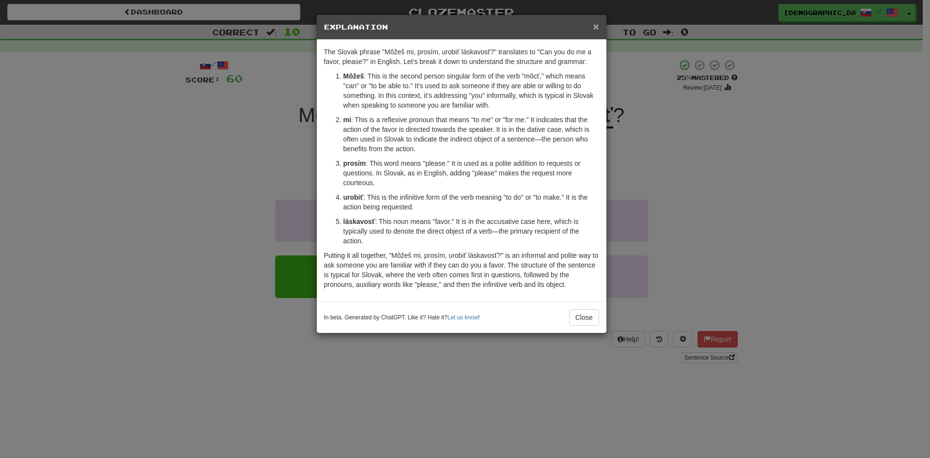
click at [595, 28] on span "×" at bounding box center [596, 26] width 6 height 11
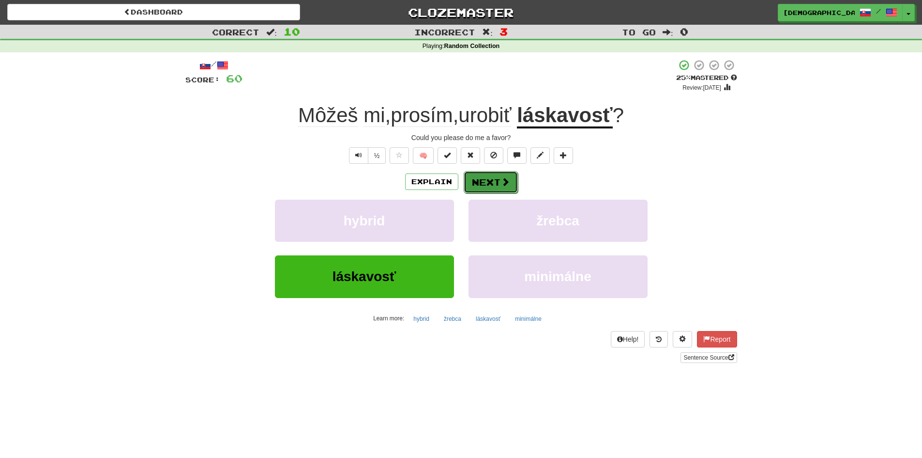
click at [486, 181] on button "Next" at bounding box center [491, 182] width 54 height 22
